Goal: Transaction & Acquisition: Purchase product/service

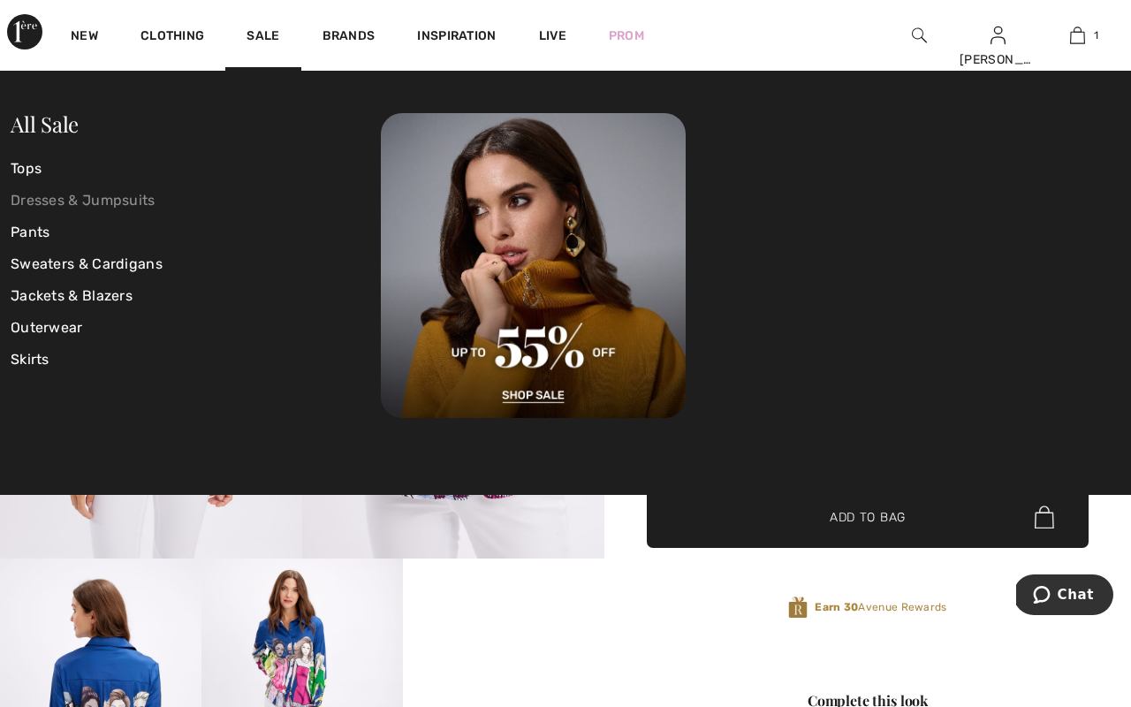
click at [117, 199] on link "Dresses & Jumpsuits" at bounding box center [196, 201] width 370 height 32
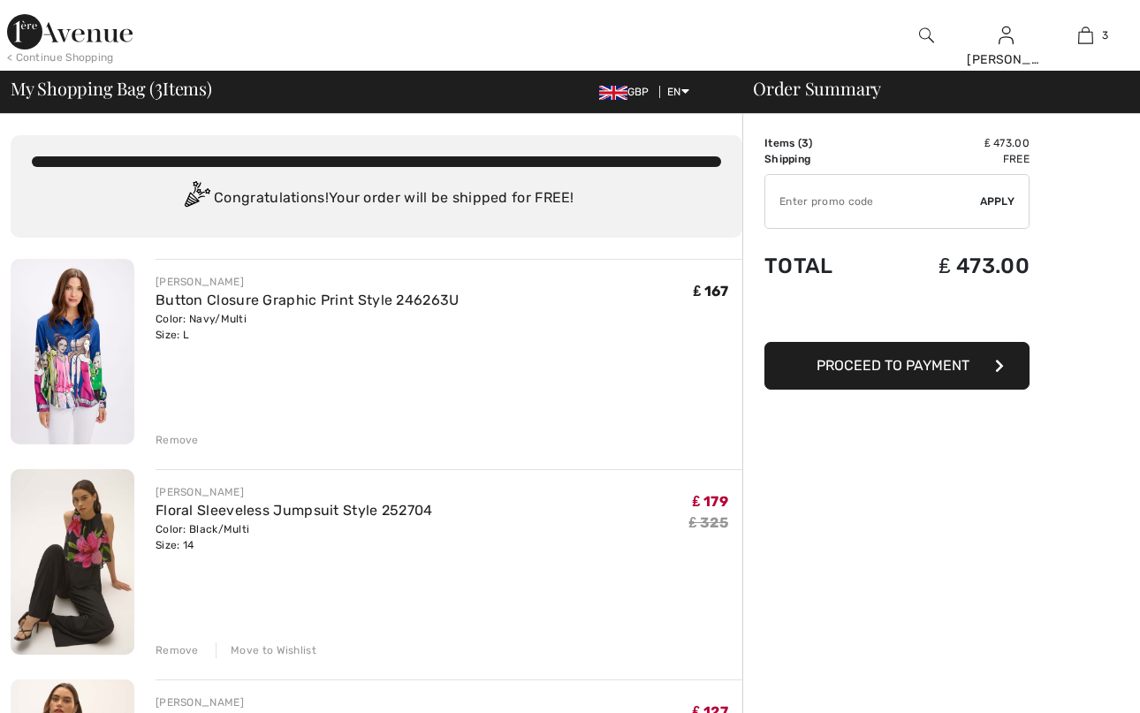
click at [897, 209] on input "TEXT" at bounding box center [872, 201] width 215 height 53
type input "EXTRA15"
click at [992, 200] on span "Apply" at bounding box center [997, 202] width 35 height 16
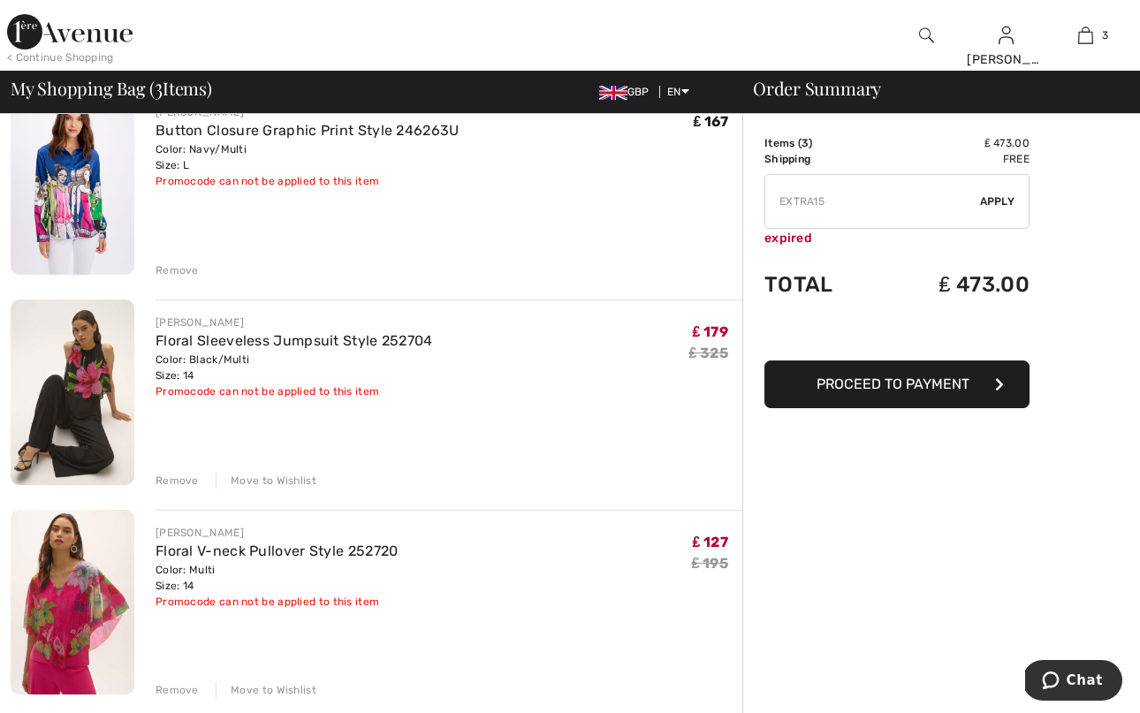
scroll to position [144, 0]
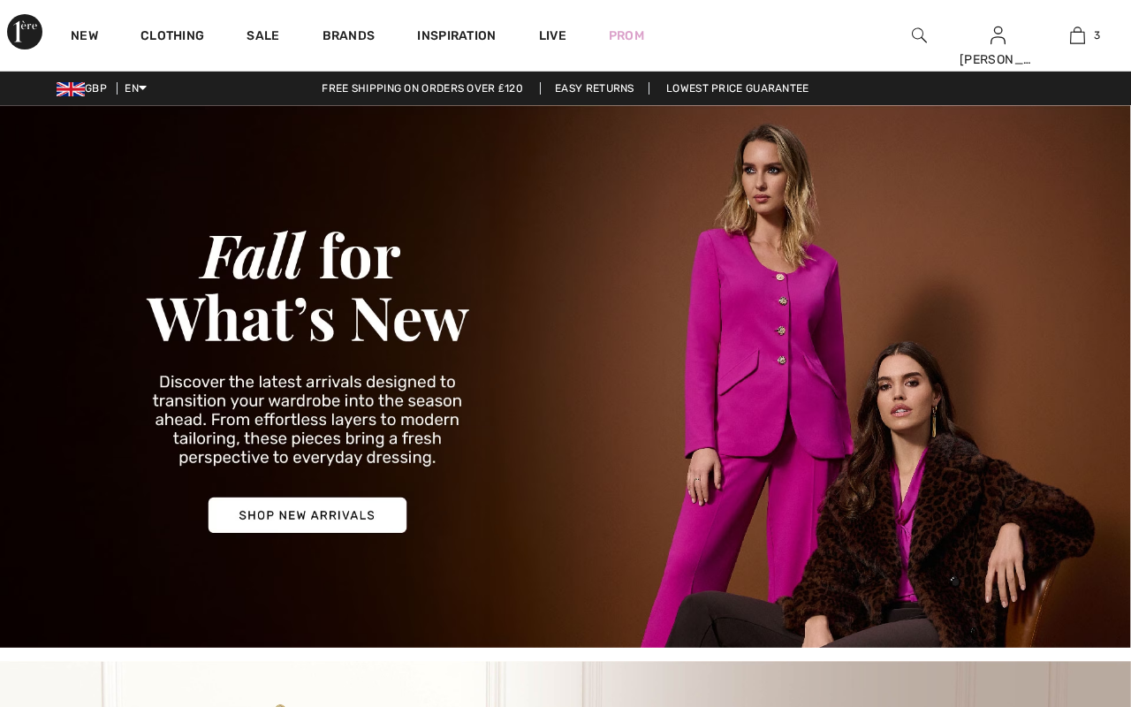
scroll to position [305, 0]
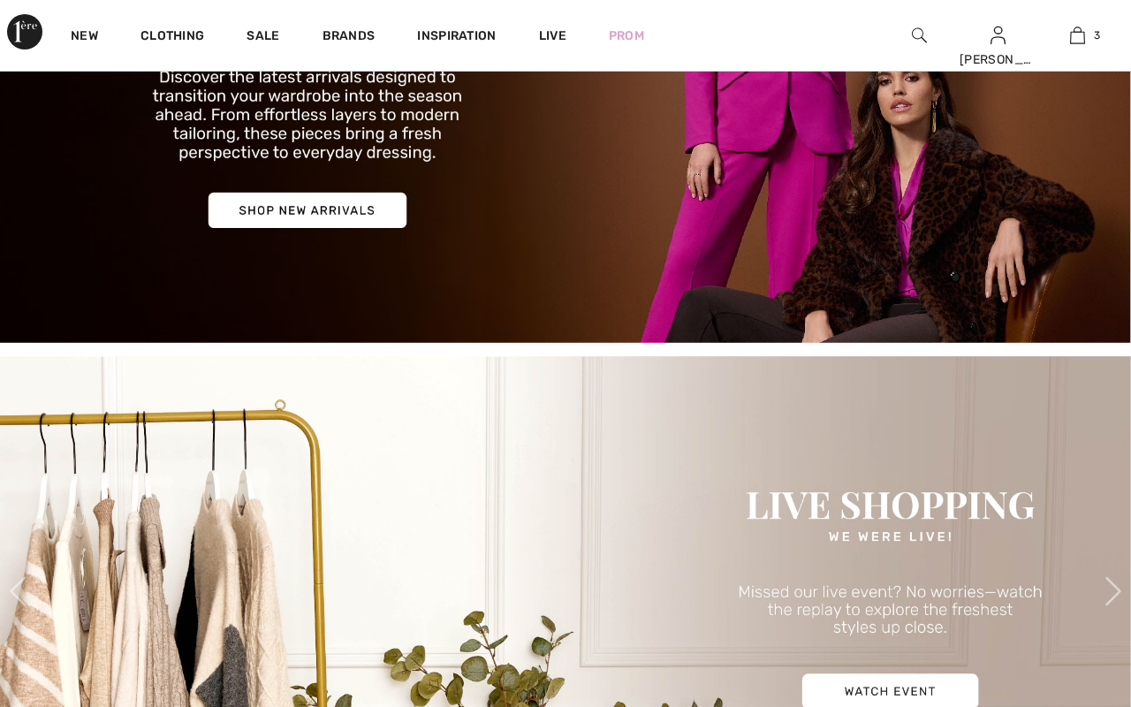
checkbox input "true"
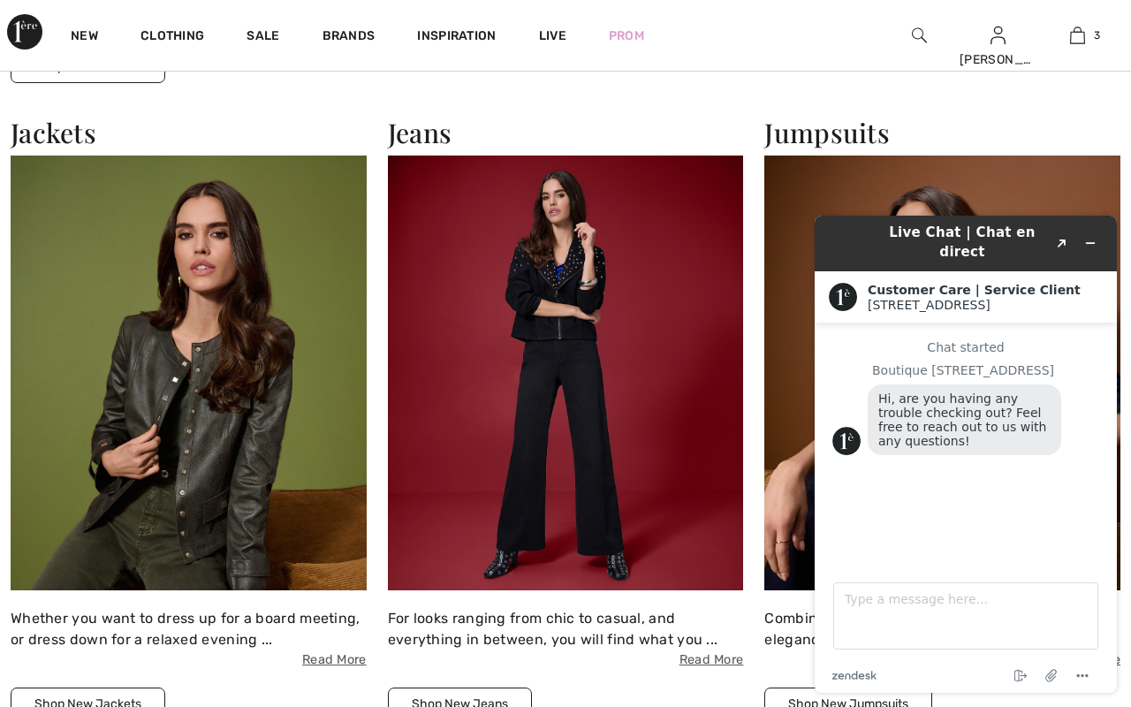
scroll to position [2021, 0]
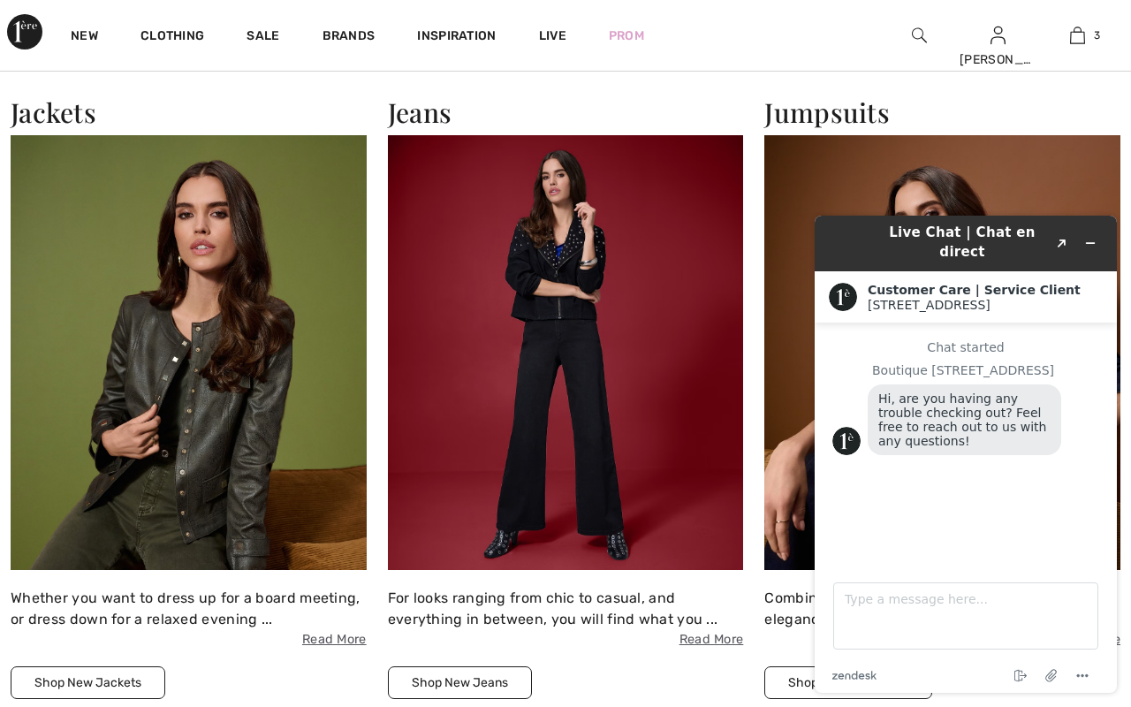
click at [1094, 172] on img at bounding box center [942, 352] width 356 height 435
click at [1127, 158] on div "Jumpsuits Combining exquisite materials and soft-flowing elegance, Joseph Ribko…" at bounding box center [942, 397] width 377 height 603
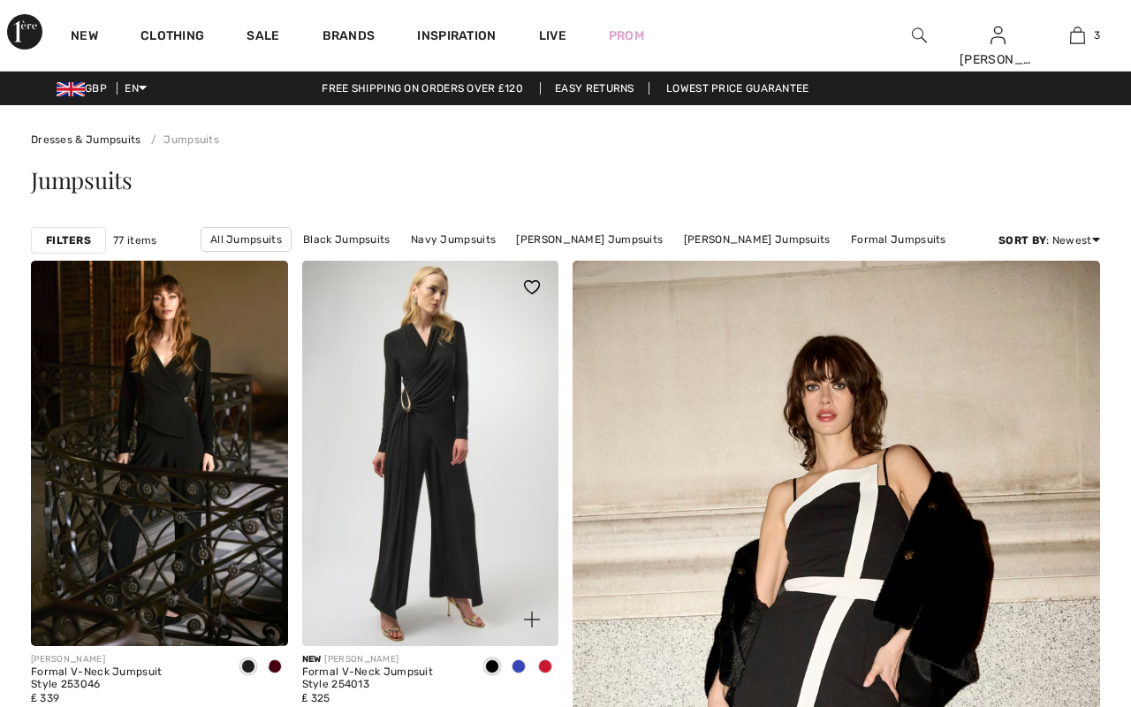
click at [513, 670] on span at bounding box center [519, 666] width 14 height 14
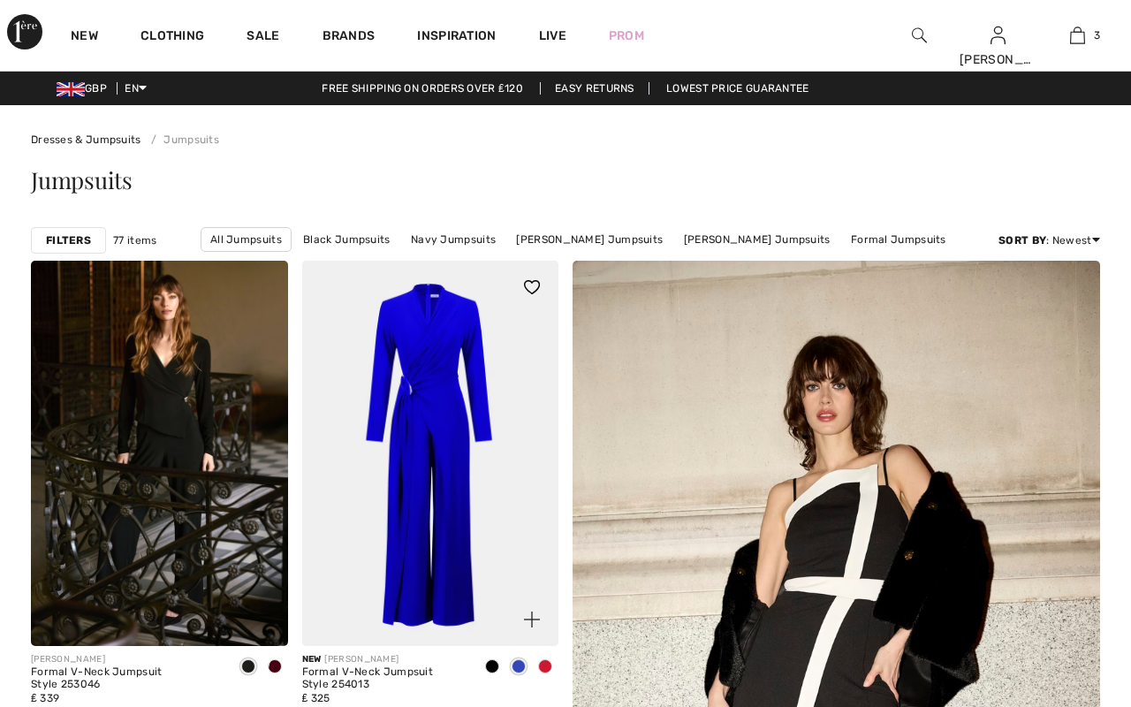
checkbox input "true"
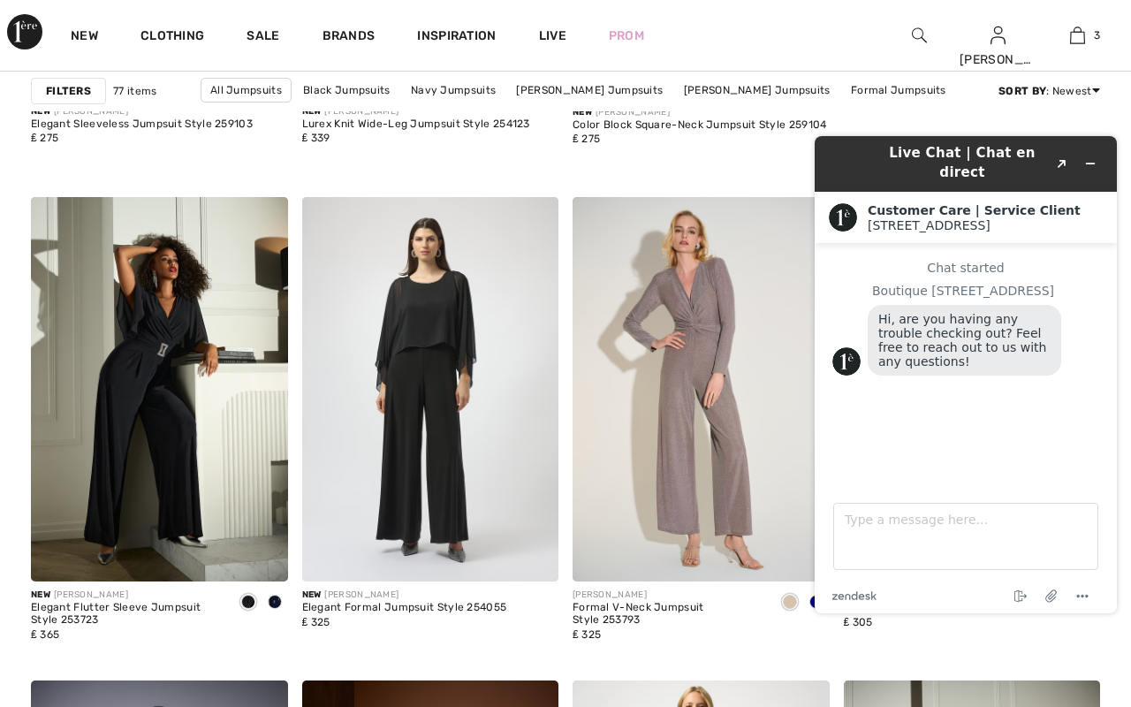
scroll to position [1033, 0]
click at [1094, 112] on div "New FRANK LYMAN Color Block Square-Neck Jumpsuit Style 259104 ₤ 275" at bounding box center [837, 140] width 528 height 84
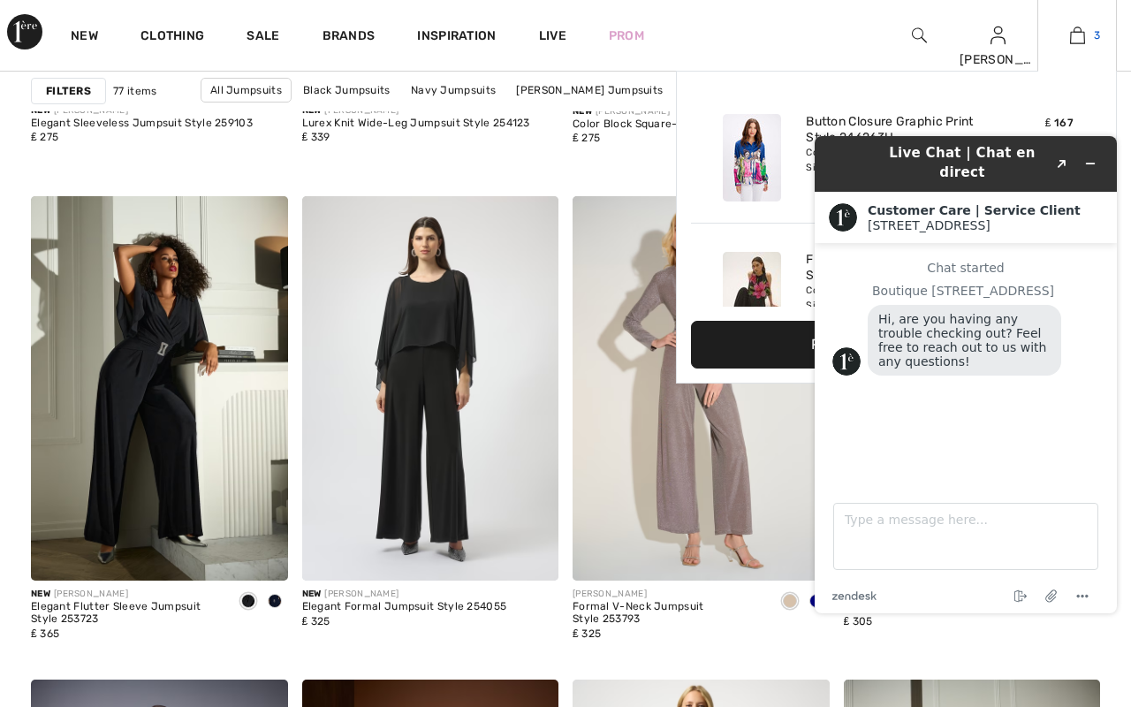
click at [1085, 42] on img at bounding box center [1077, 35] width 15 height 21
